Goal: Use online tool/utility: Use online tool/utility

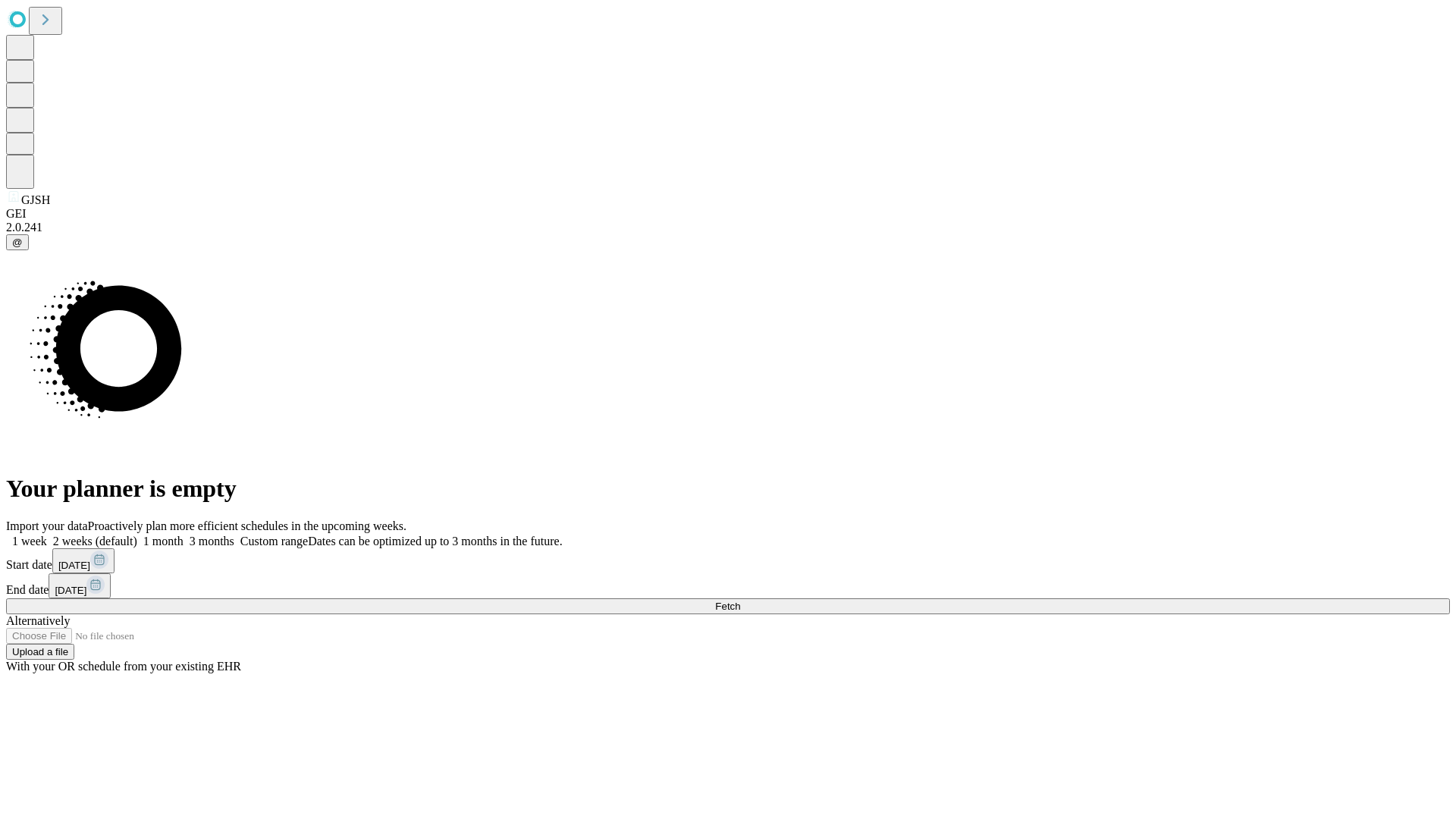
click at [741, 601] on span "Fetch" at bounding box center [728, 606] width 25 height 11
